Goal: Transaction & Acquisition: Purchase product/service

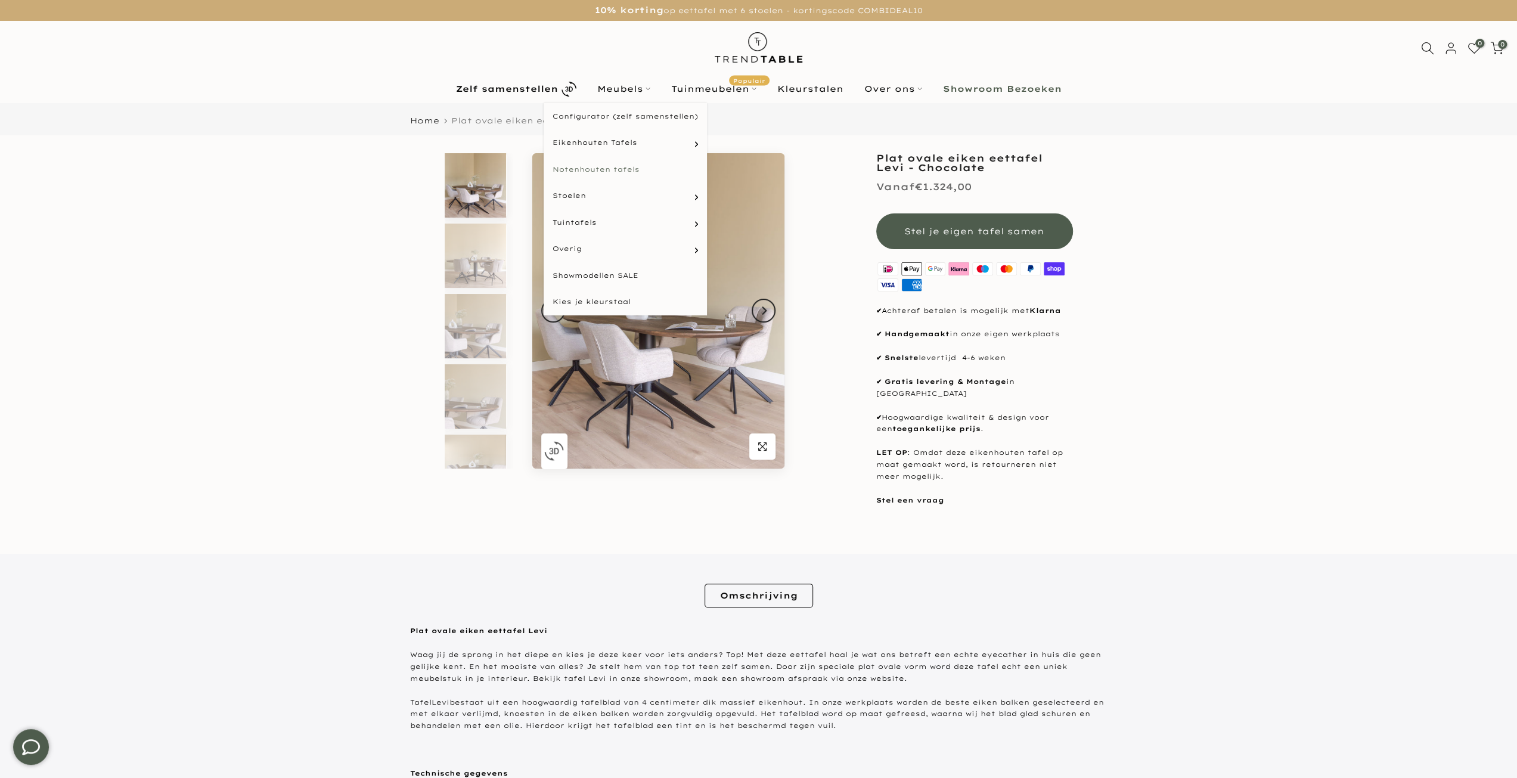
click at [617, 166] on link "Notenhouten tafels" at bounding box center [625, 169] width 163 height 27
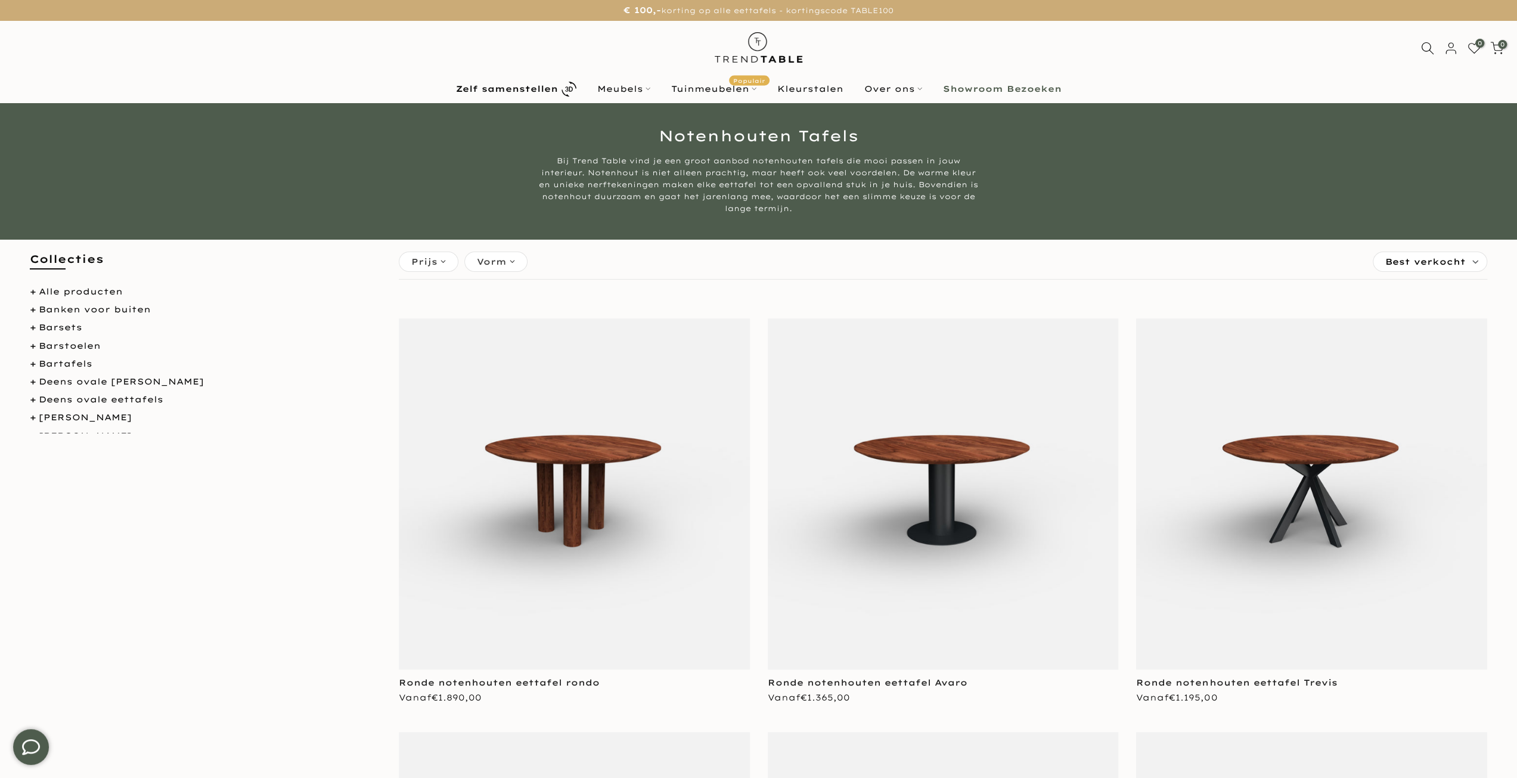
click at [482, 265] on span "Vorm" at bounding box center [492, 261] width 30 height 13
click at [502, 377] on span "rond" at bounding box center [501, 379] width 29 height 10
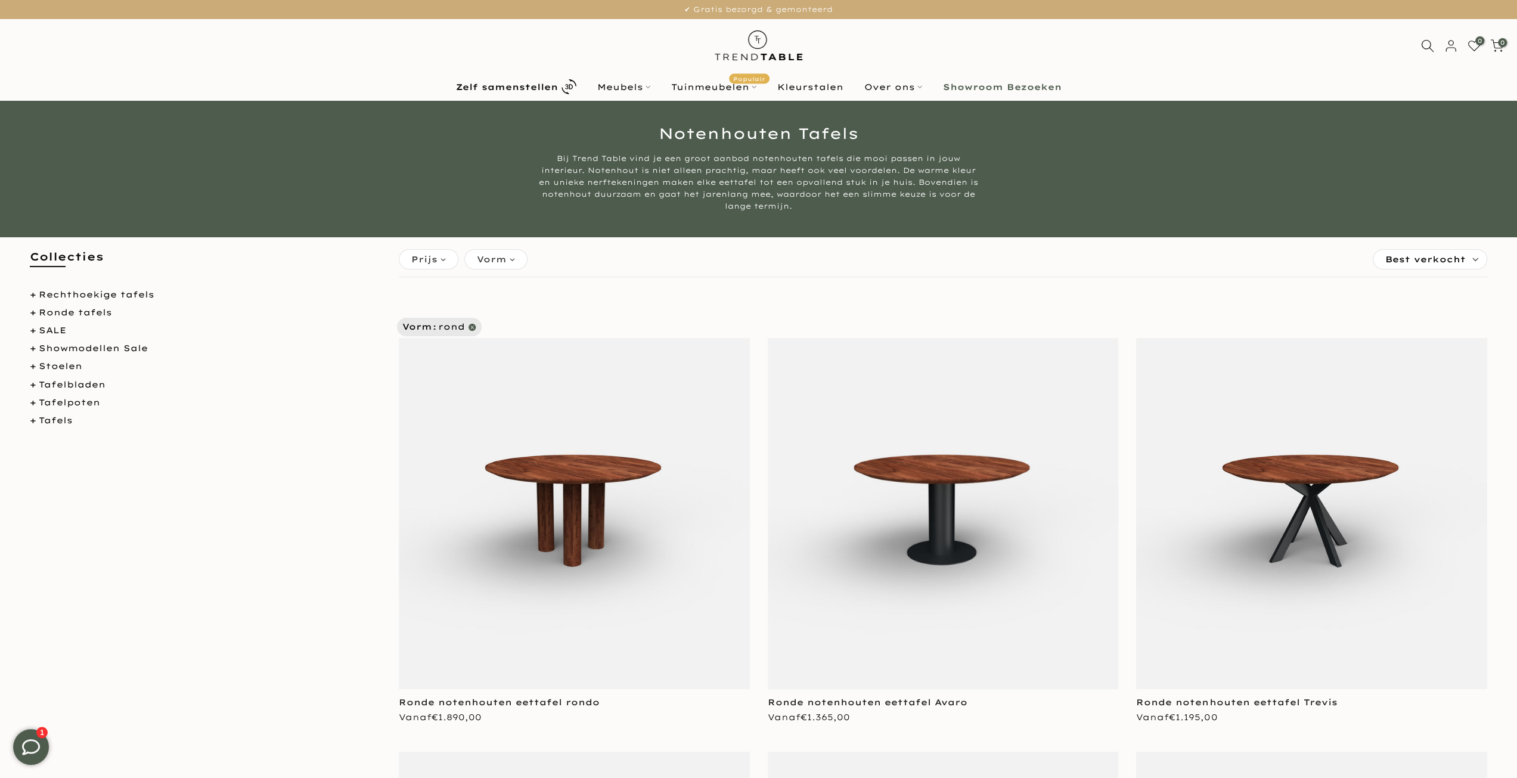
scroll to position [417, 0]
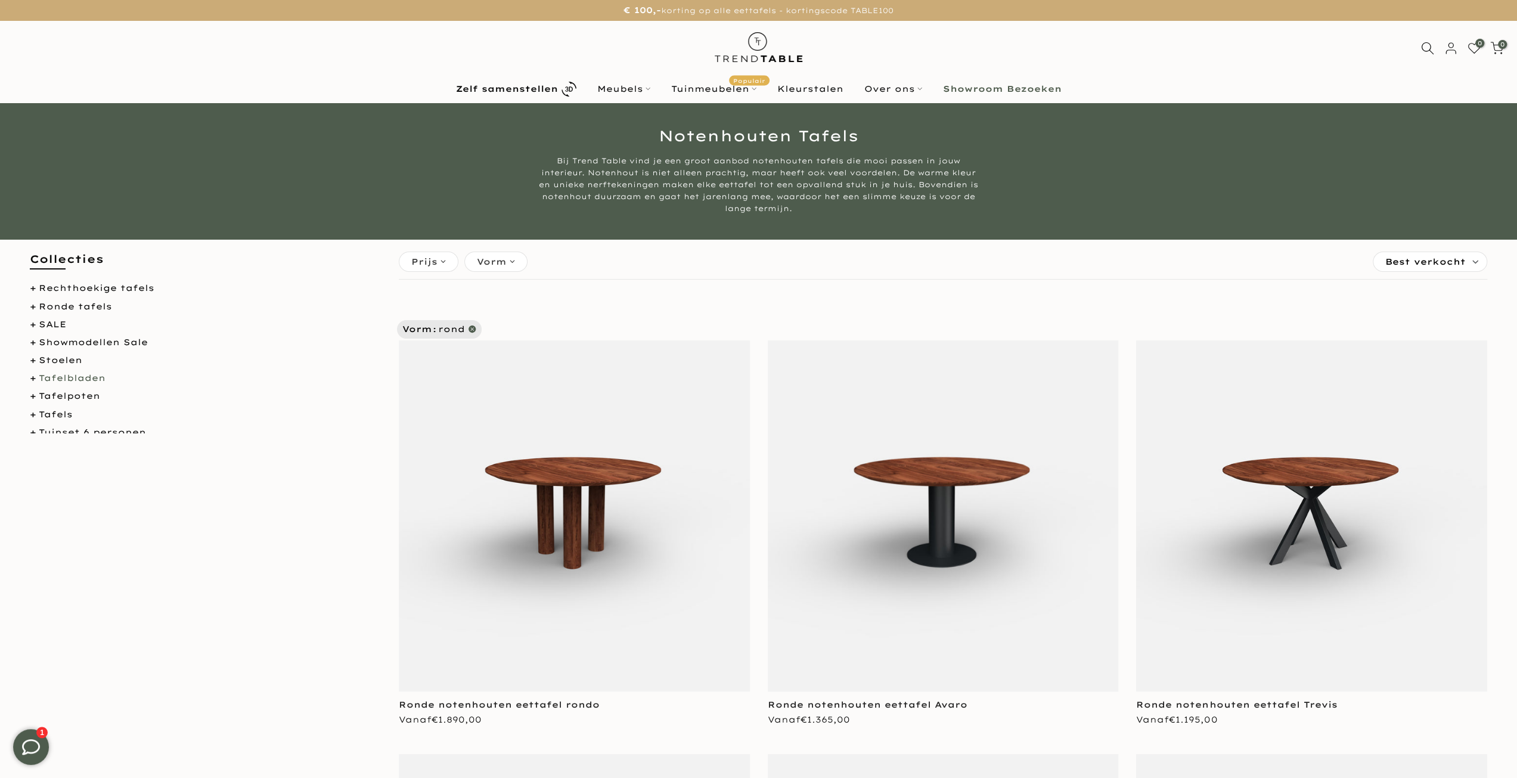
click at [39, 381] on link "Tafelbladen" at bounding box center [72, 378] width 67 height 11
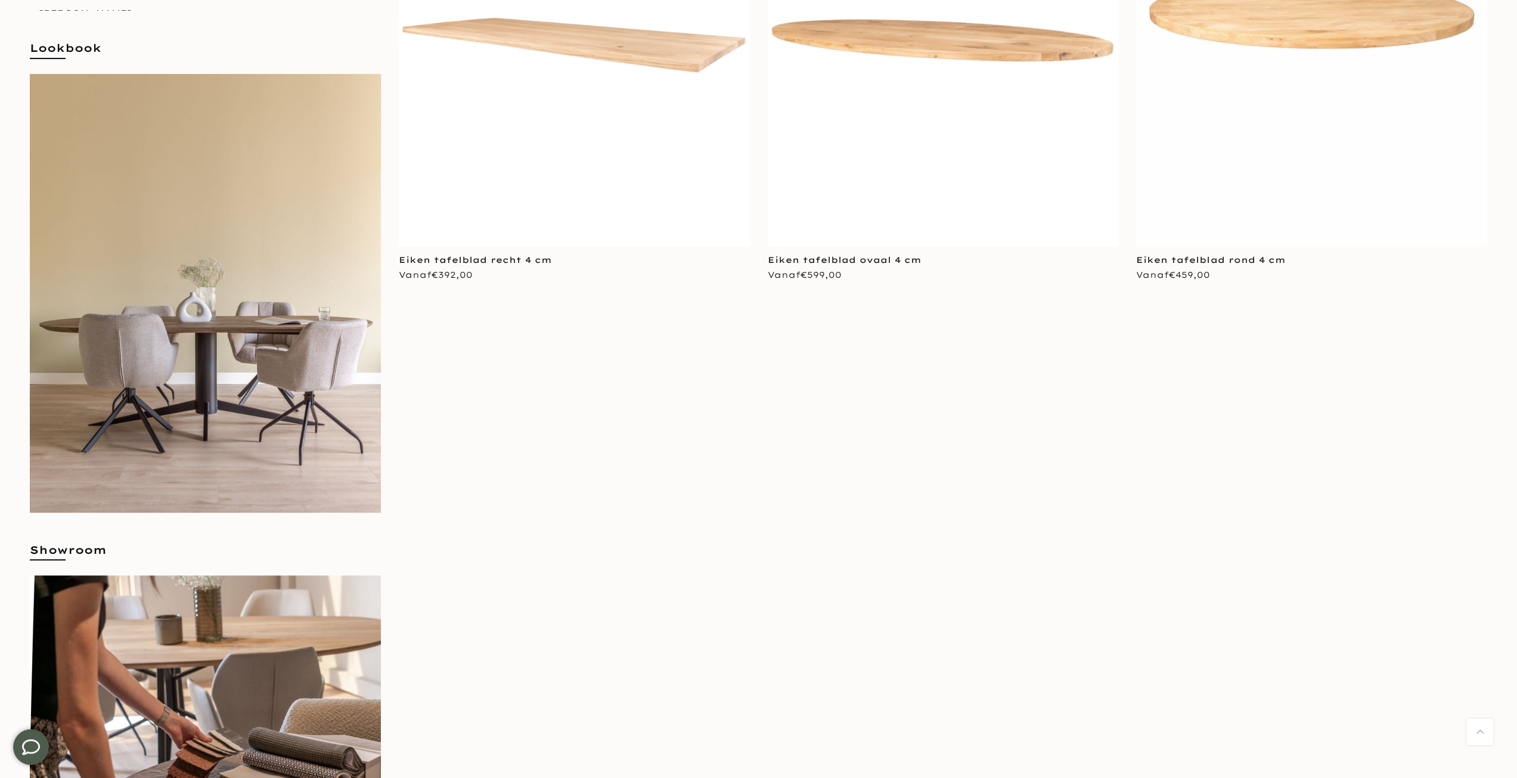
scroll to position [237, 0]
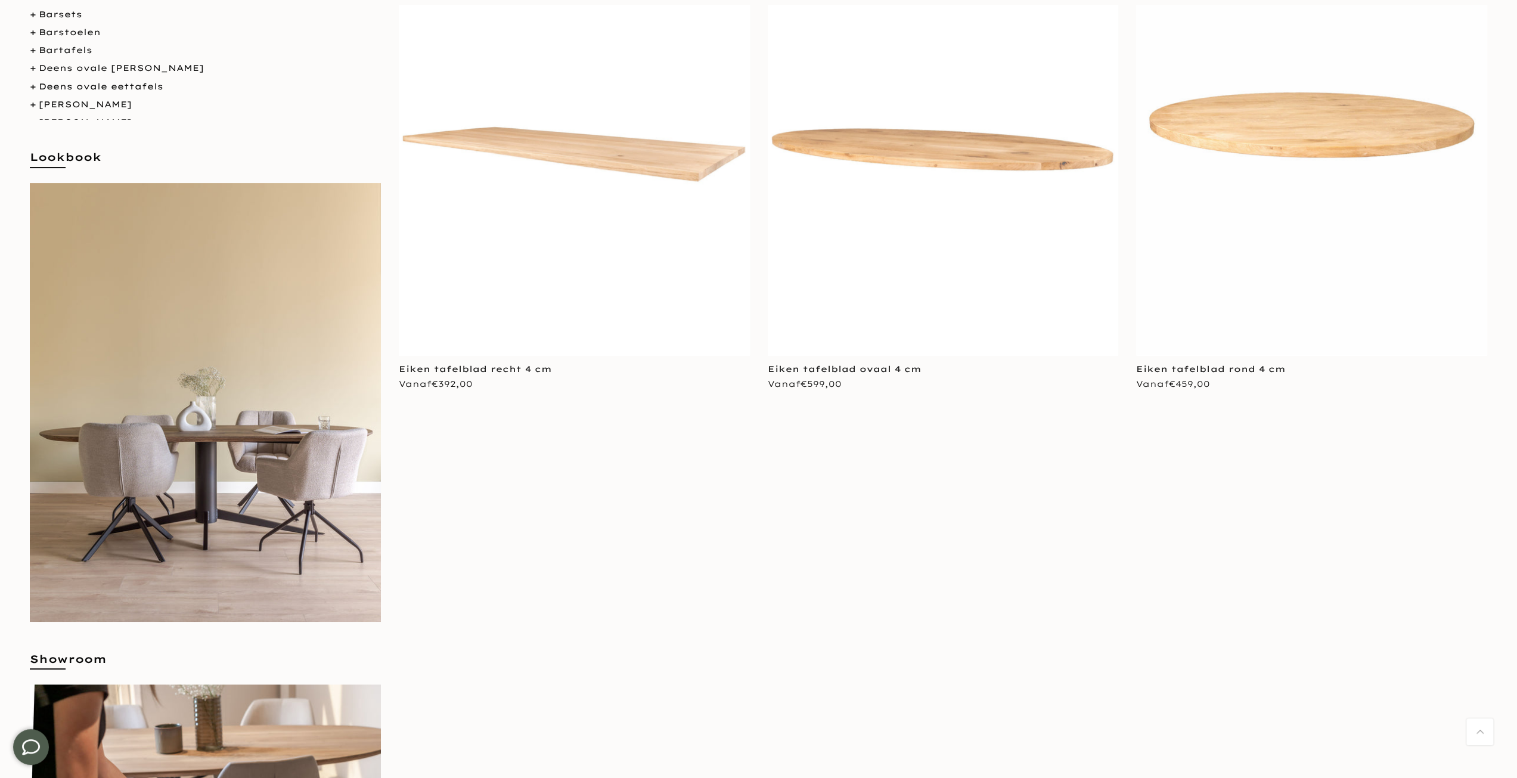
click at [1329, 126] on img at bounding box center [1311, 180] width 351 height 351
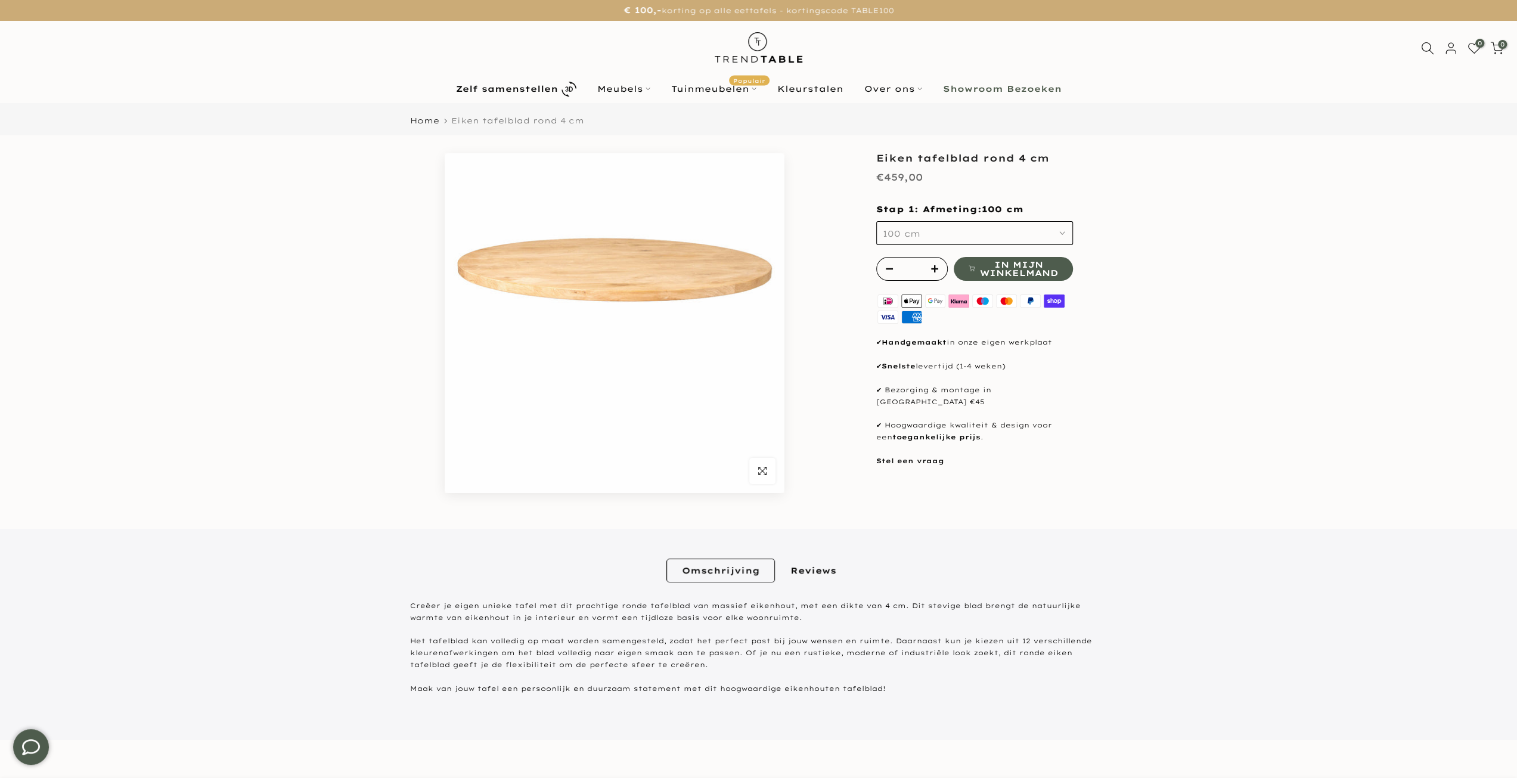
click at [976, 238] on button "100 cm" at bounding box center [974, 233] width 197 height 24
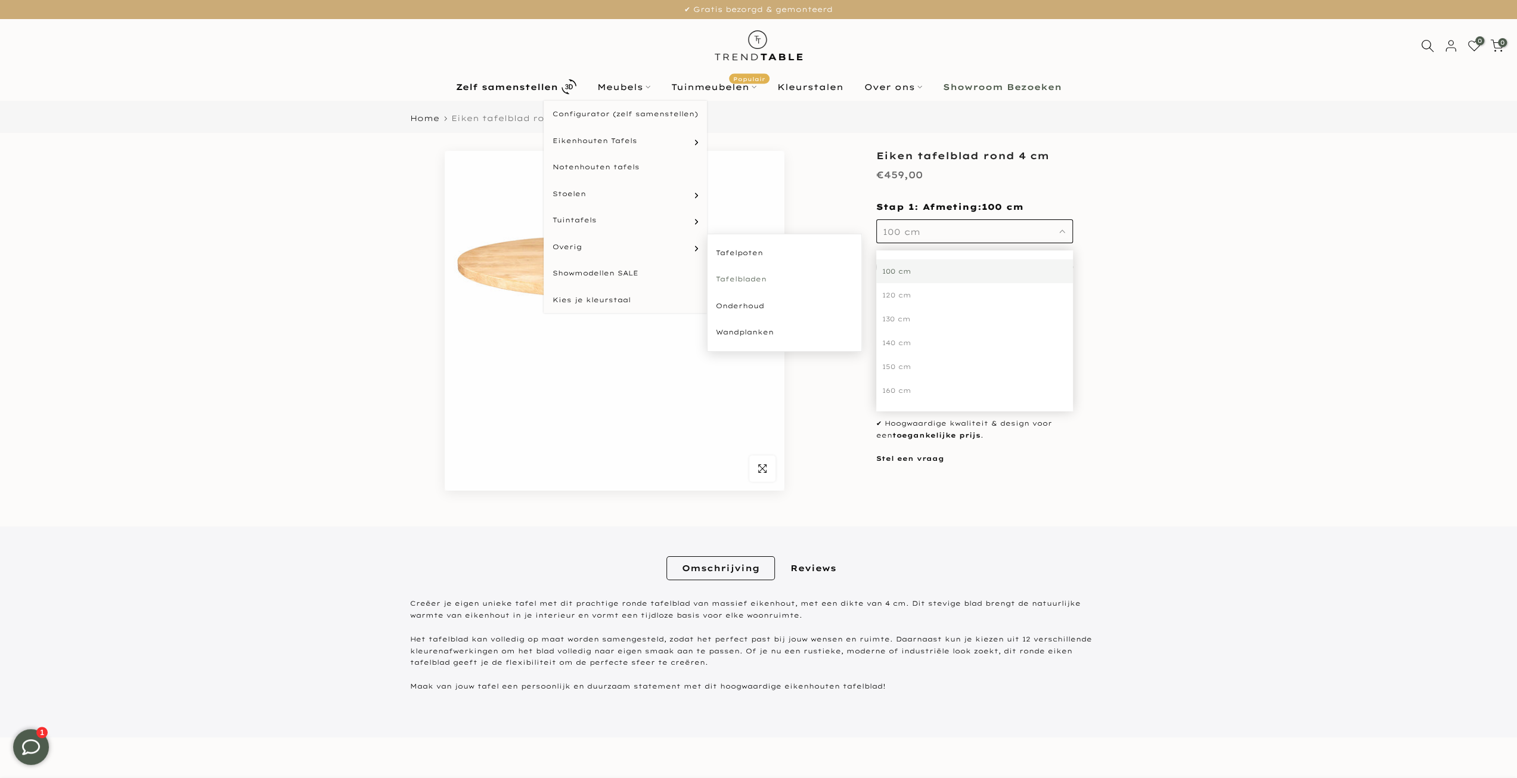
click at [736, 274] on link "Tafelbladen" at bounding box center [784, 279] width 155 height 27
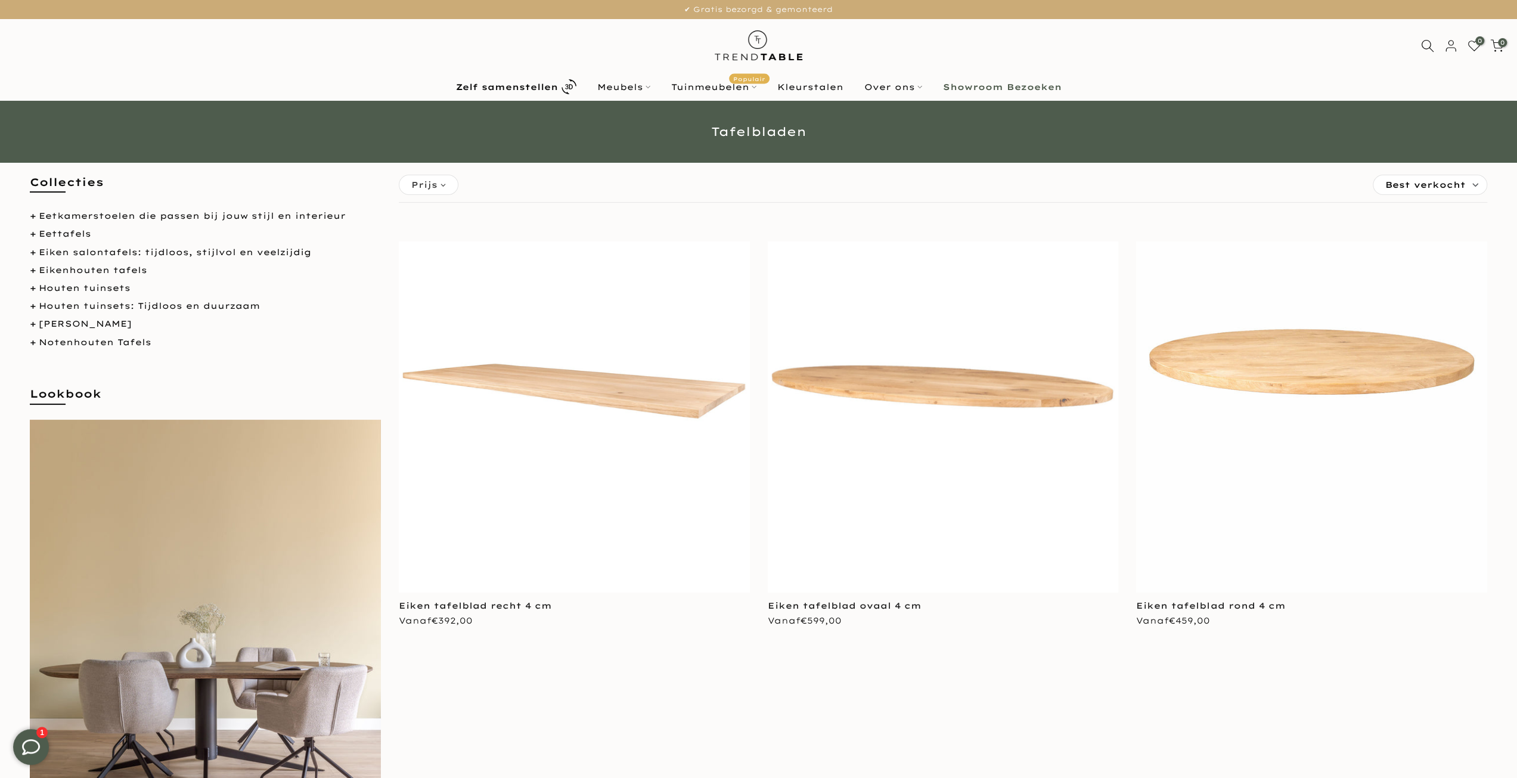
click at [1271, 374] on img at bounding box center [1311, 416] width 351 height 351
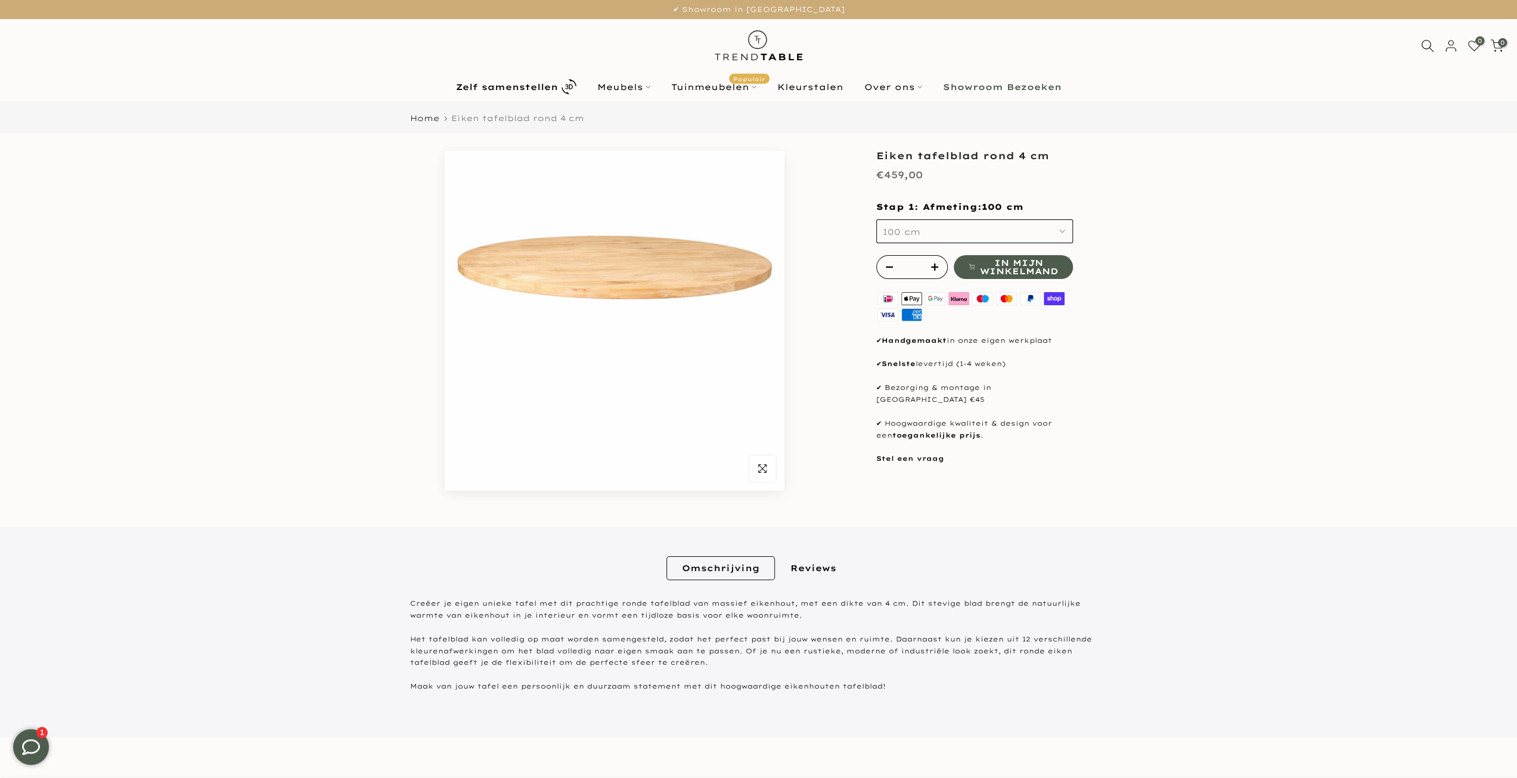
click at [984, 232] on button "100 cm" at bounding box center [974, 231] width 197 height 24
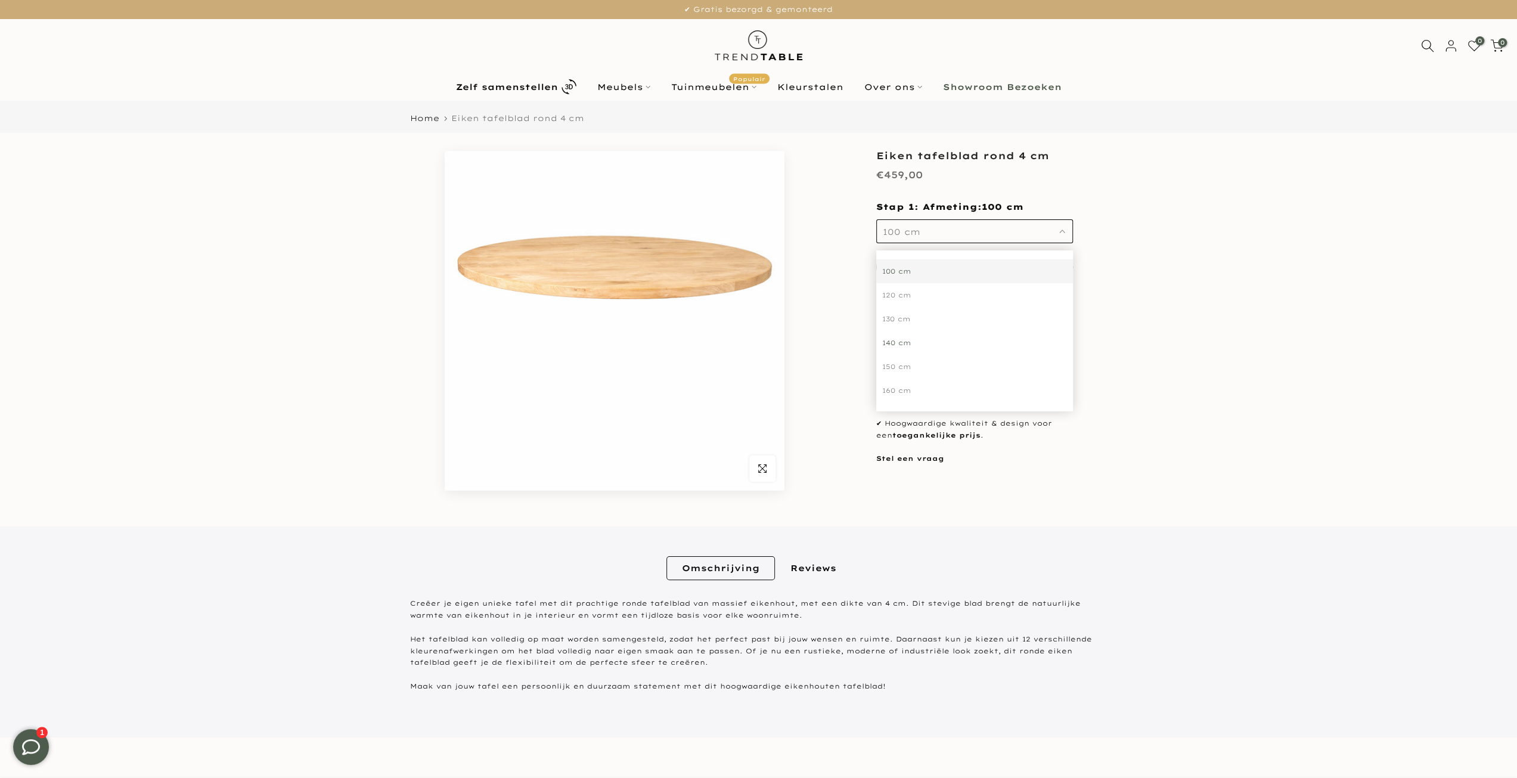
click at [887, 334] on div "140 cm" at bounding box center [974, 343] width 197 height 24
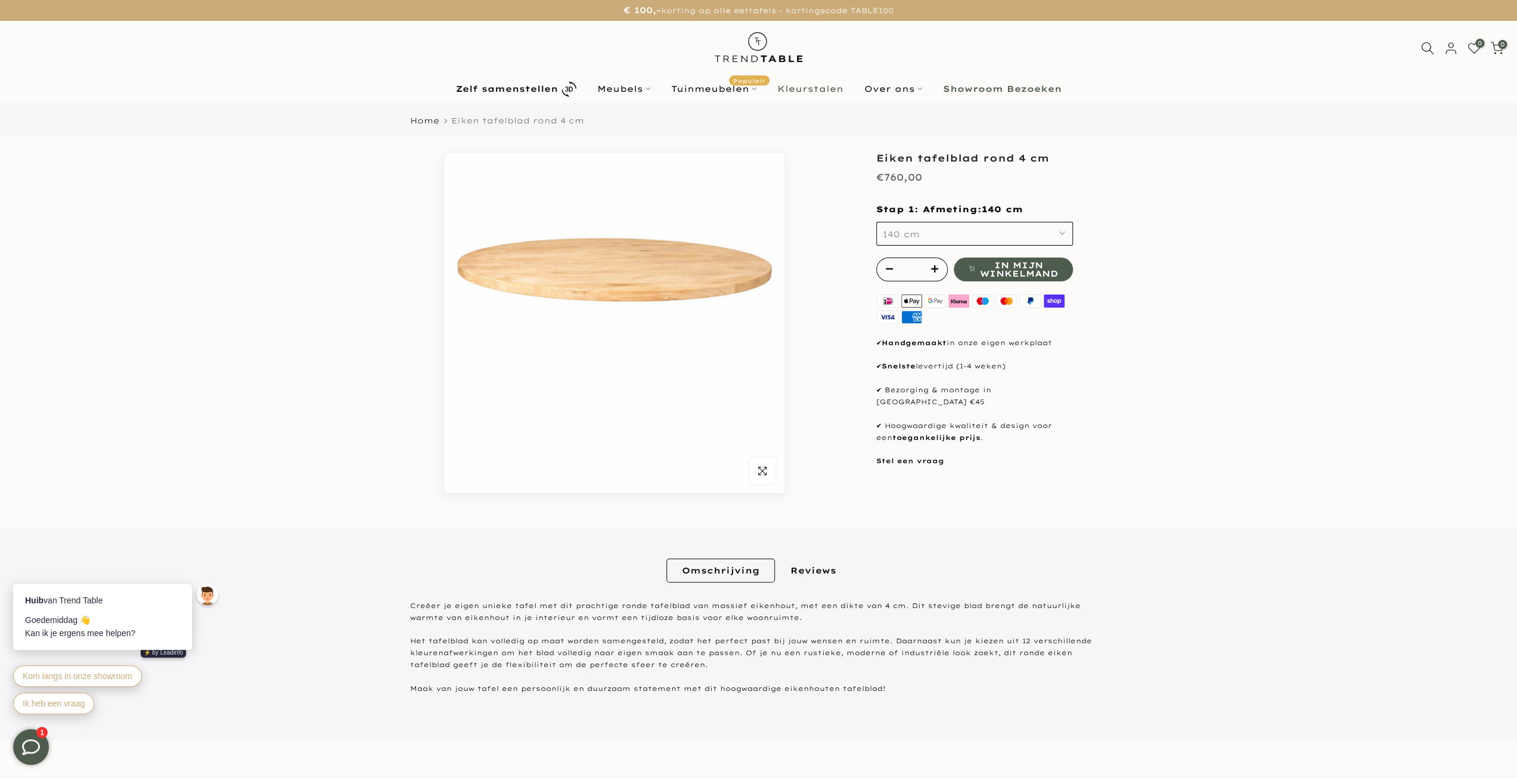
click at [836, 88] on link "Kleurstalen" at bounding box center [810, 89] width 87 height 14
